Goal: Navigation & Orientation: Find specific page/section

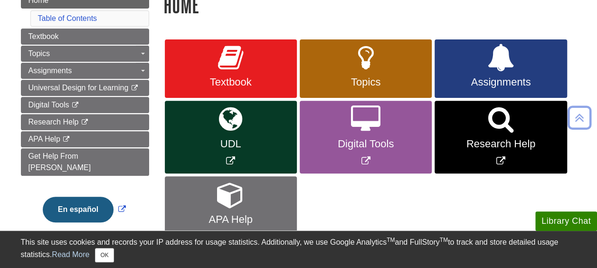
scroll to position [126, 0]
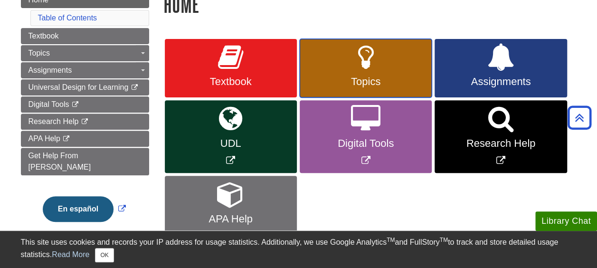
click at [382, 75] on link "Topics" at bounding box center [366, 68] width 132 height 59
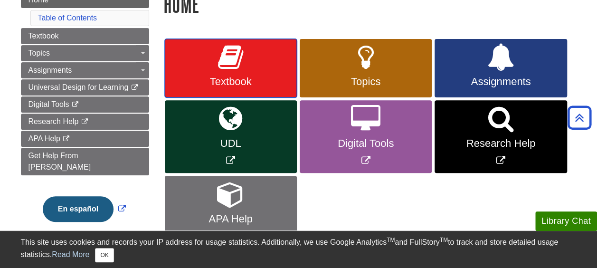
click at [245, 84] on span "Textbook" at bounding box center [231, 82] width 118 height 12
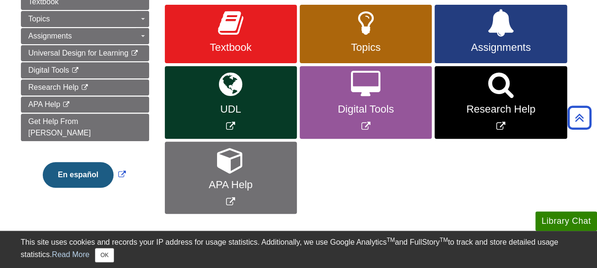
scroll to position [154, 0]
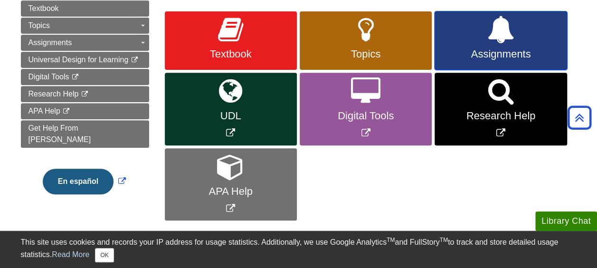
click at [507, 43] on link "Assignments" at bounding box center [501, 40] width 132 height 59
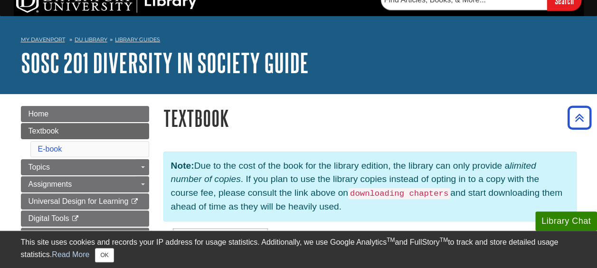
scroll to position [1, 0]
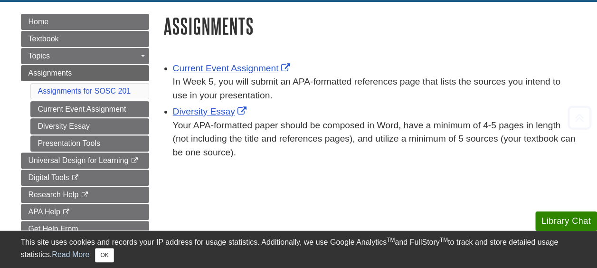
scroll to position [106, 0]
